Goal: Find specific page/section: Find specific page/section

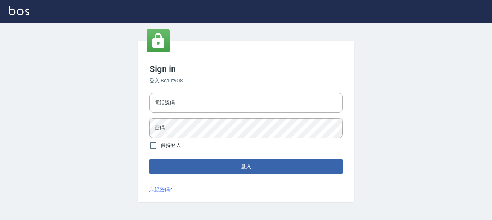
drag, startPoint x: 162, startPoint y: 98, endPoint x: 162, endPoint y: 92, distance: 5.4
click at [163, 98] on input "電話號碼" at bounding box center [245, 102] width 193 height 19
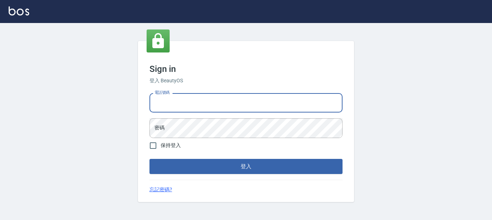
type input "7320483"
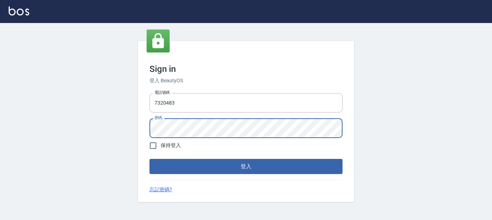
click at [149, 159] on button "登入" at bounding box center [245, 166] width 193 height 15
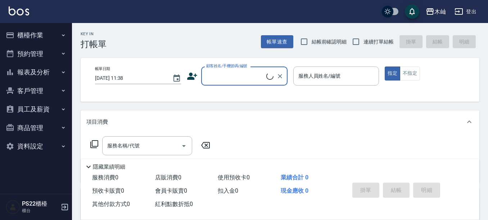
click at [54, 37] on button "櫃檯作業" at bounding box center [36, 35] width 66 height 19
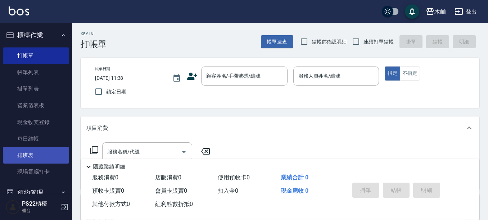
click at [38, 149] on link "排班表" at bounding box center [36, 155] width 66 height 17
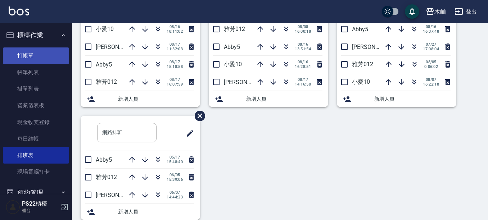
click at [45, 55] on link "打帳單" at bounding box center [36, 56] width 66 height 17
